Goal: Navigation & Orientation: Find specific page/section

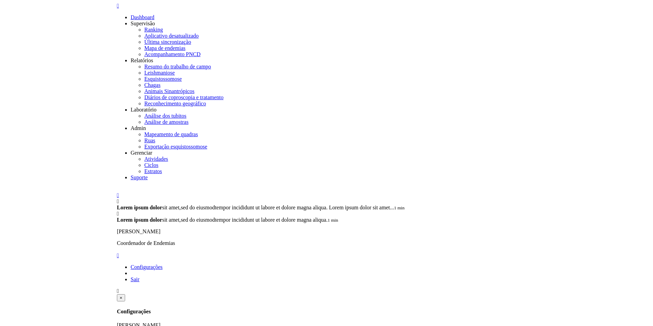
scroll to position [26, 0]
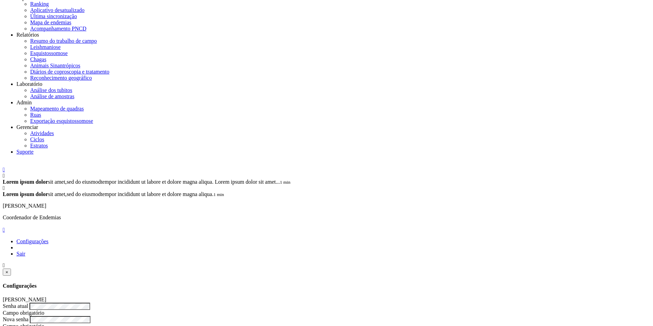
scroll to position [0, 0]
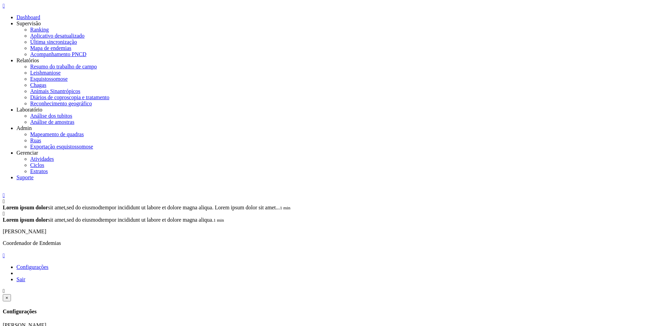
click at [424, 247] on div " Configurações Sair" at bounding box center [326, 265] width 647 height 36
click at [5, 253] on icon "" at bounding box center [4, 256] width 2 height 6
click at [25, 277] on link "Sair" at bounding box center [20, 280] width 9 height 6
